Goal: Task Accomplishment & Management: Use online tool/utility

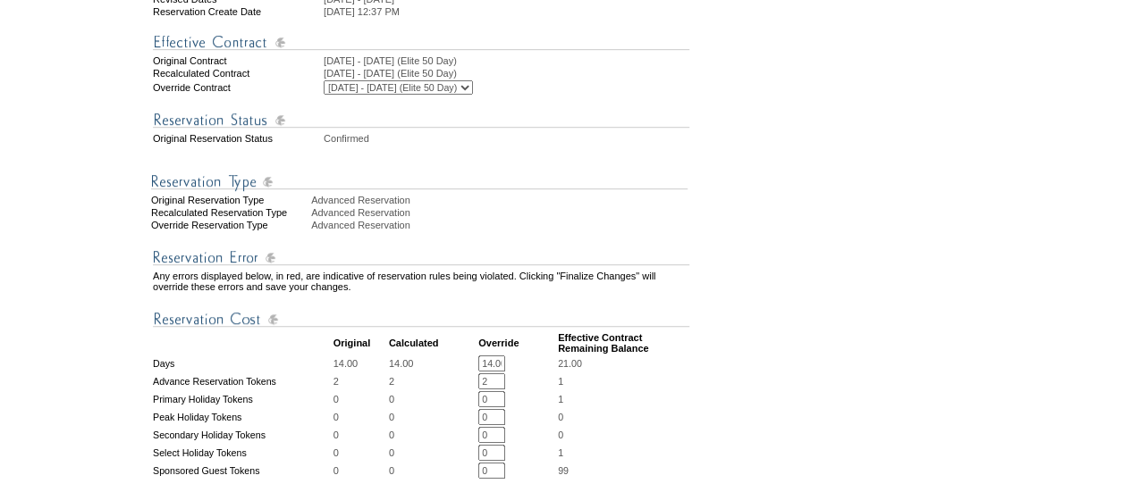
scroll to position [357, 0]
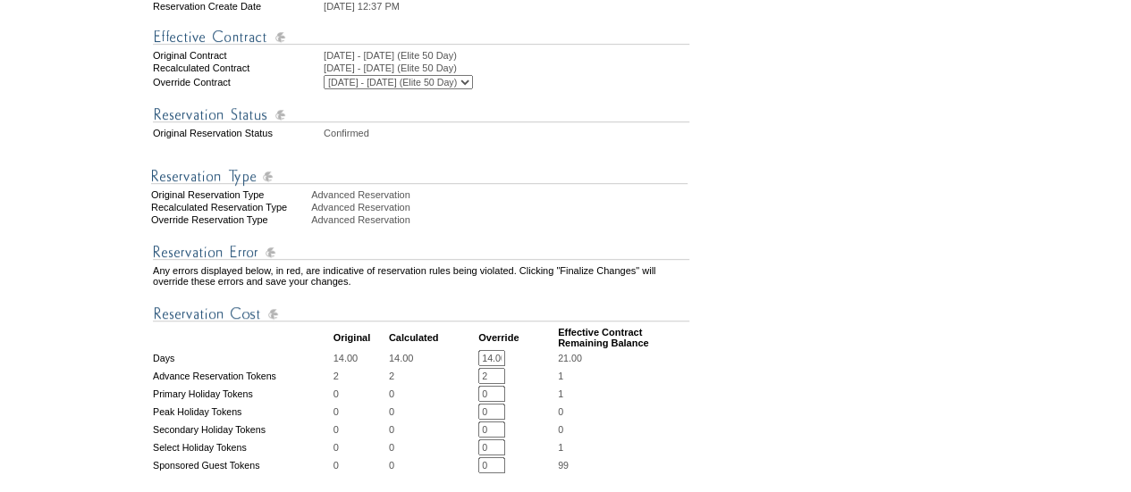
click at [497, 366] on input "14.00" at bounding box center [491, 358] width 27 height 16
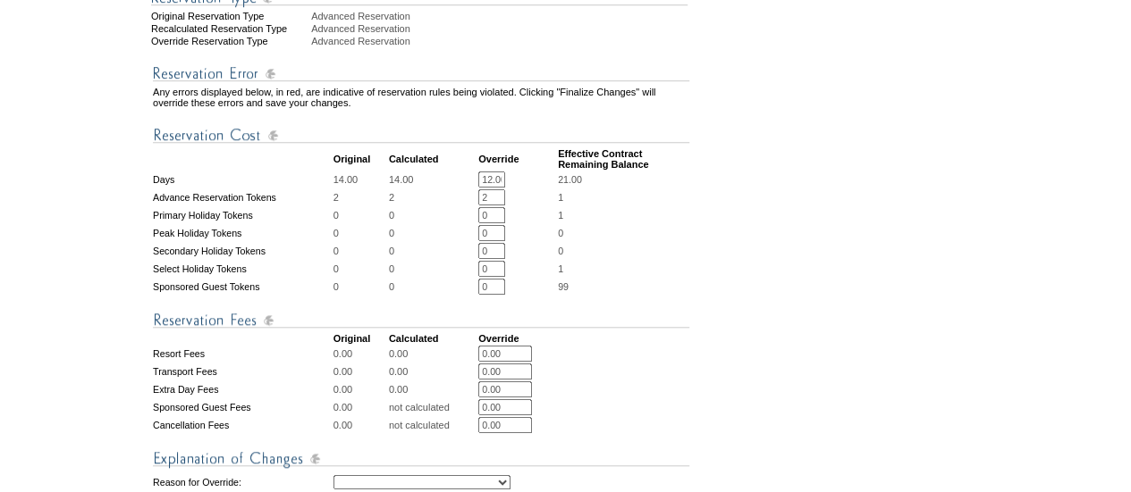
scroll to position [715, 0]
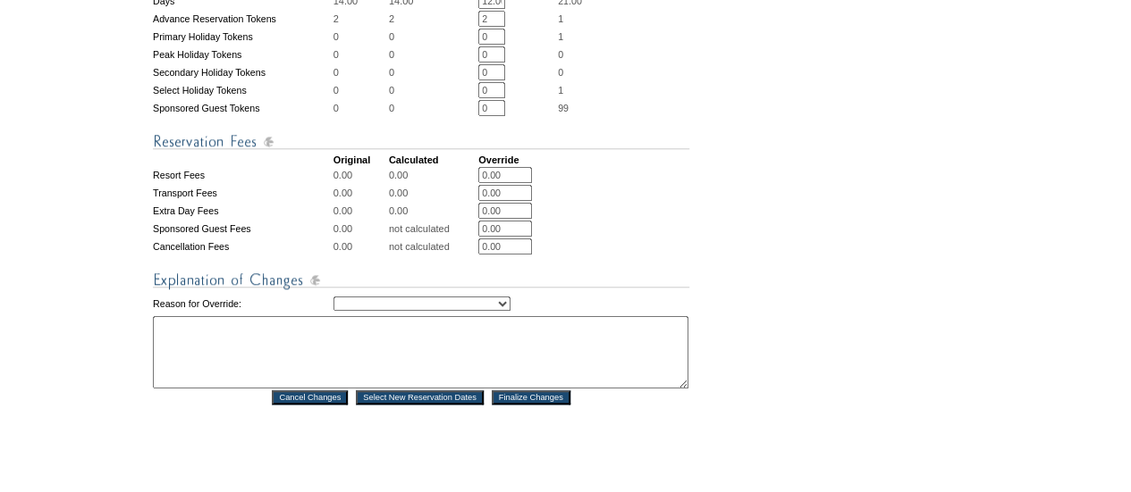
type input "12.00"
click at [510, 311] on select "Creating Continuous Stay Days Rebooked After Cancellation Editing Occupant Expe…" at bounding box center [421, 304] width 177 height 14
select select "1042"
click at [333, 311] on select "Creating Continuous Stay Days Rebooked After Cancellation Editing Occupant Expe…" at bounding box center [421, 304] width 177 height 14
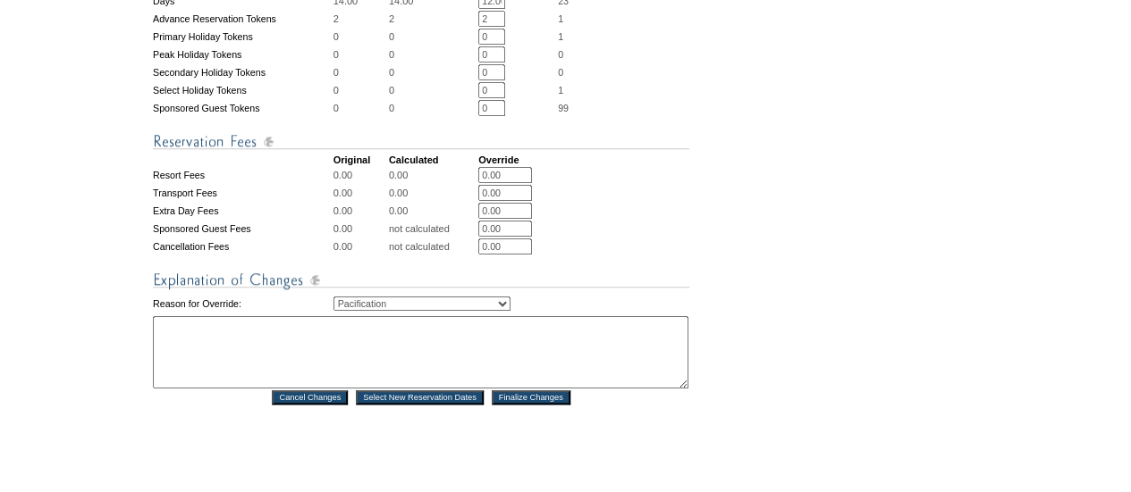
click at [425, 380] on textarea at bounding box center [420, 352] width 535 height 72
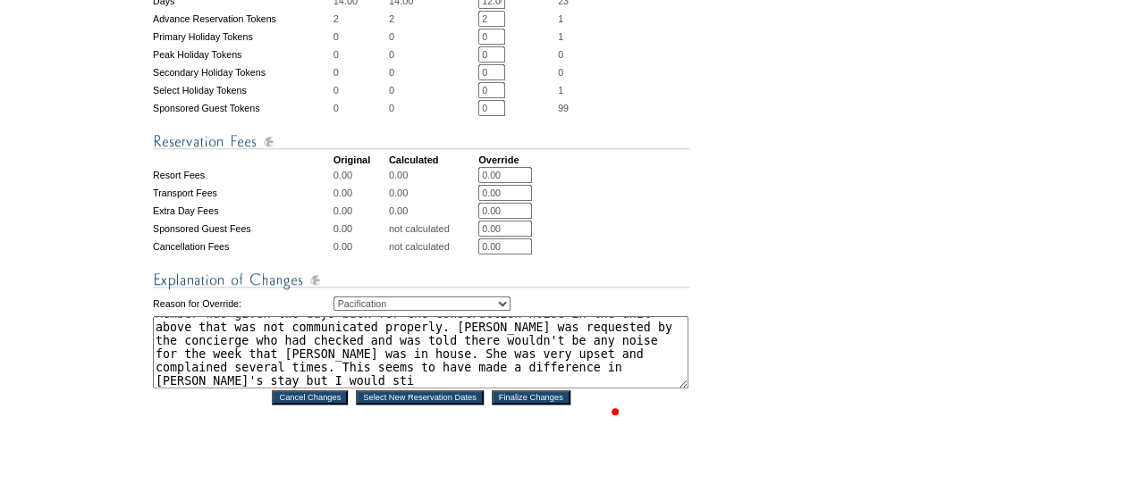
scroll to position [12, 0]
click at [471, 364] on textarea "Member was given two days back for the construction noise in the unit above tha…" at bounding box center [420, 352] width 535 height 72
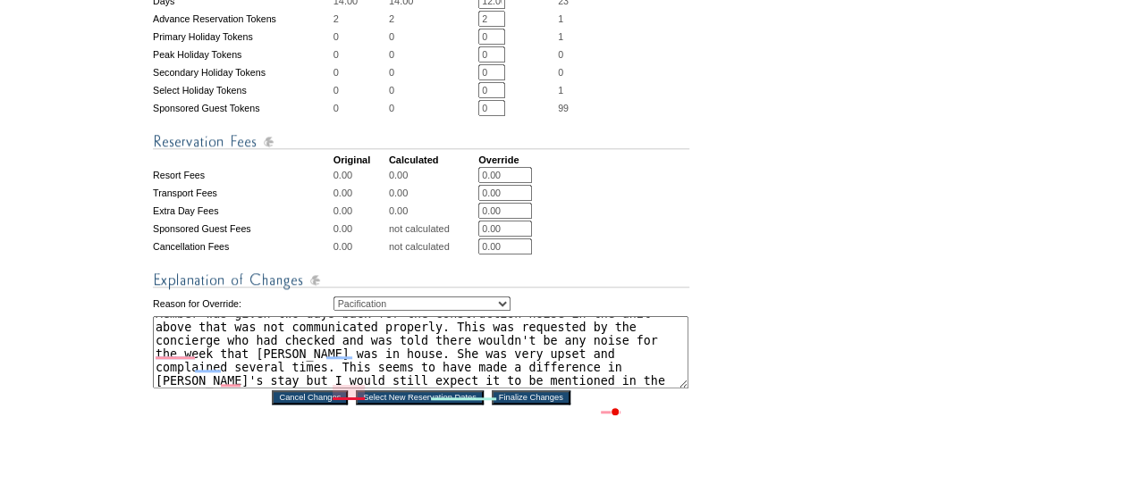
click at [354, 389] on textarea "Member was given two days back for the construction noise in the unit above tha…" at bounding box center [420, 352] width 535 height 72
click at [495, 389] on textarea "Member was given two days back for the construction noise in the unit above tha…" at bounding box center [420, 352] width 535 height 72
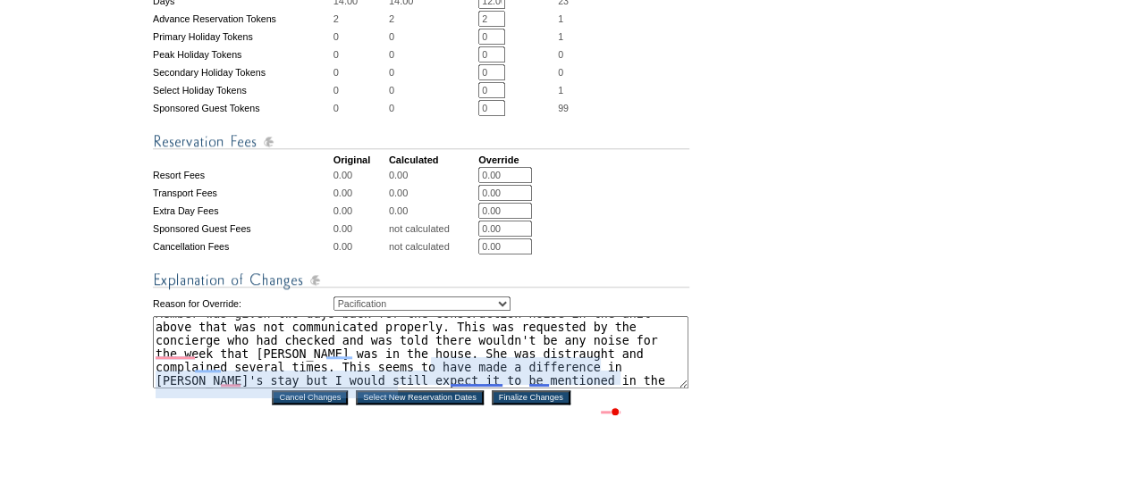
click at [466, 382] on textarea "Member was given two days back for the construction noise in the unit above tha…" at bounding box center [420, 352] width 535 height 72
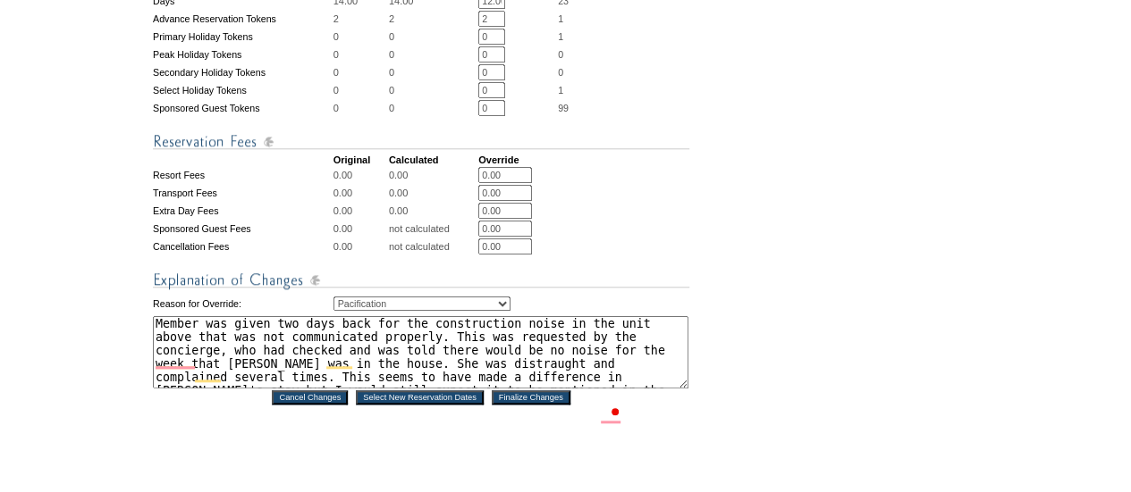
scroll to position [0, 0]
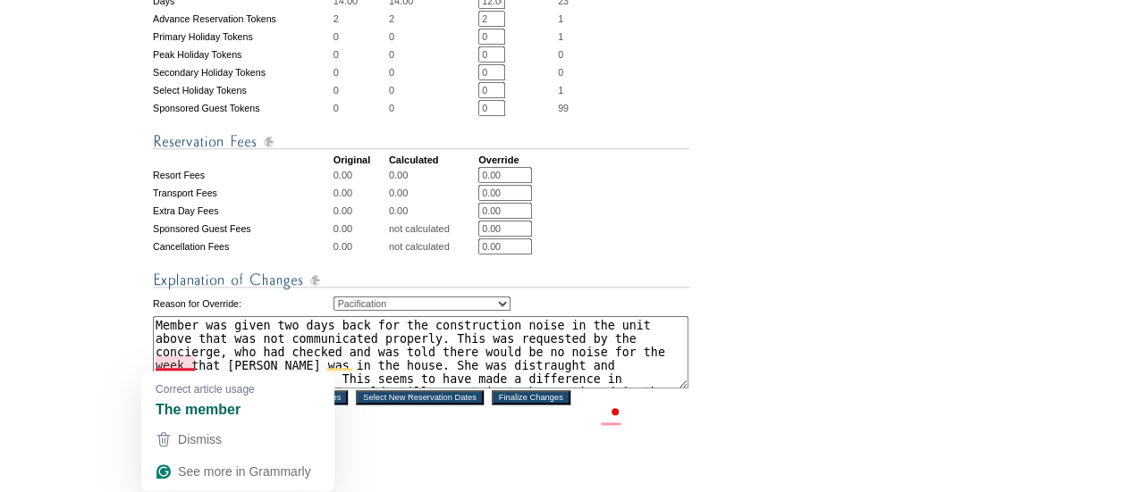
click at [184, 360] on textarea "Member was given two days back for the construction noise in the unit above tha…" at bounding box center [420, 352] width 535 height 72
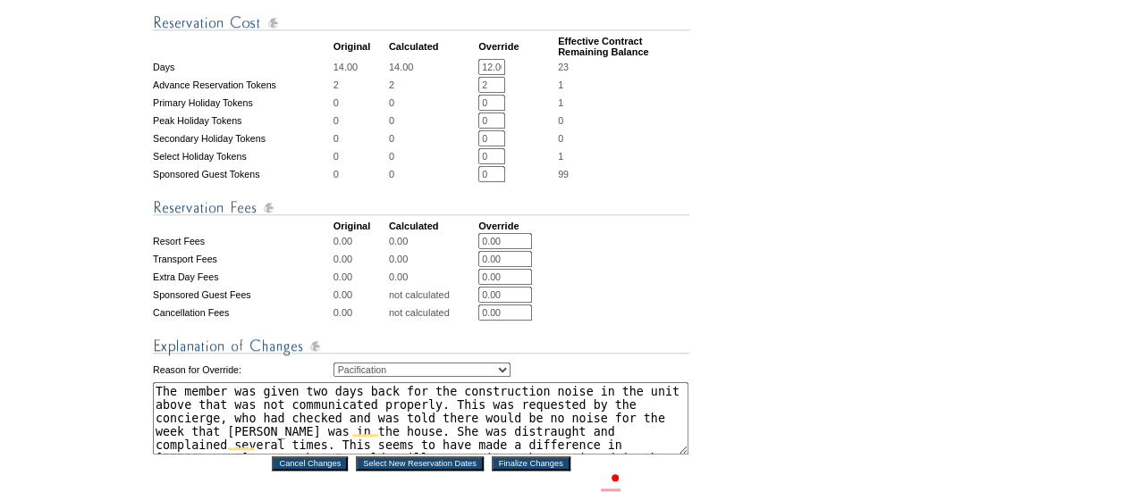
scroll to position [626, 0]
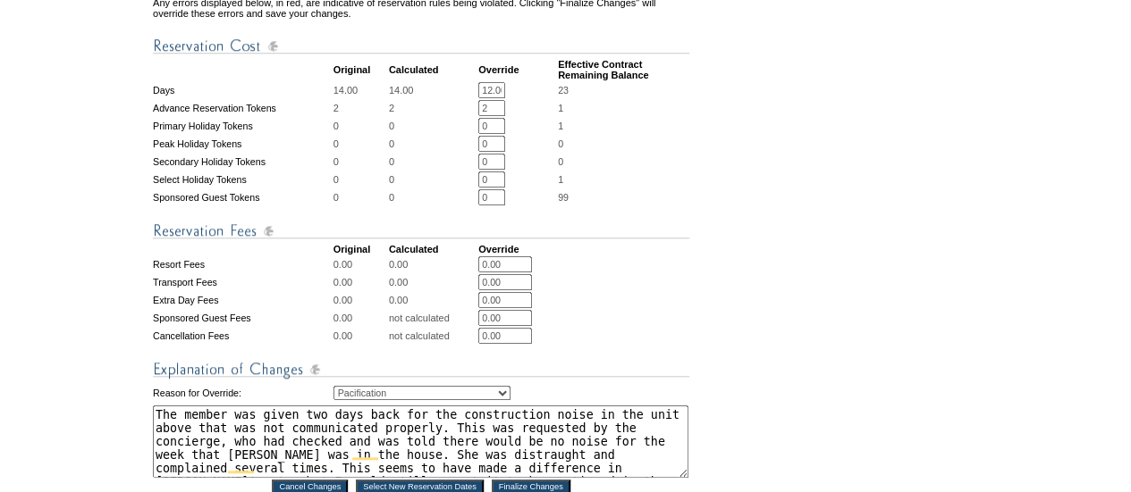
type textarea "The member was given two days back for the construction noise in the unit above…"
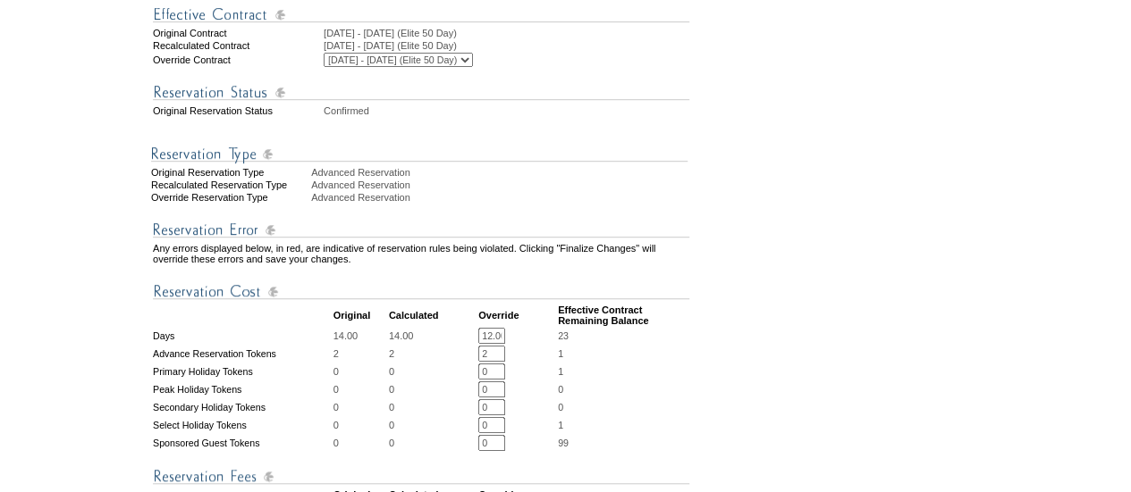
scroll to position [89, 0]
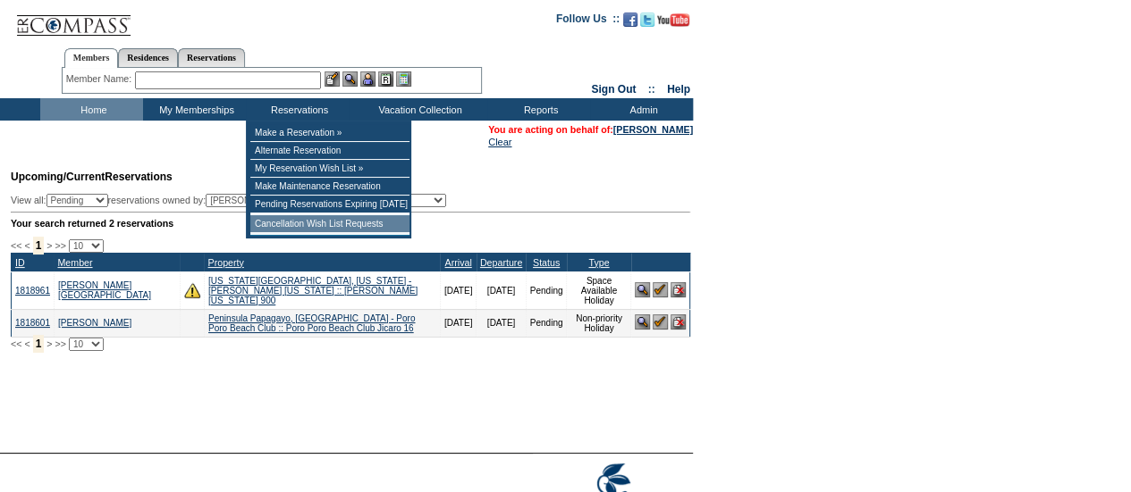
click at [342, 230] on td "Cancellation Wish List Requests" at bounding box center [329, 224] width 159 height 18
